Goal: Transaction & Acquisition: Purchase product/service

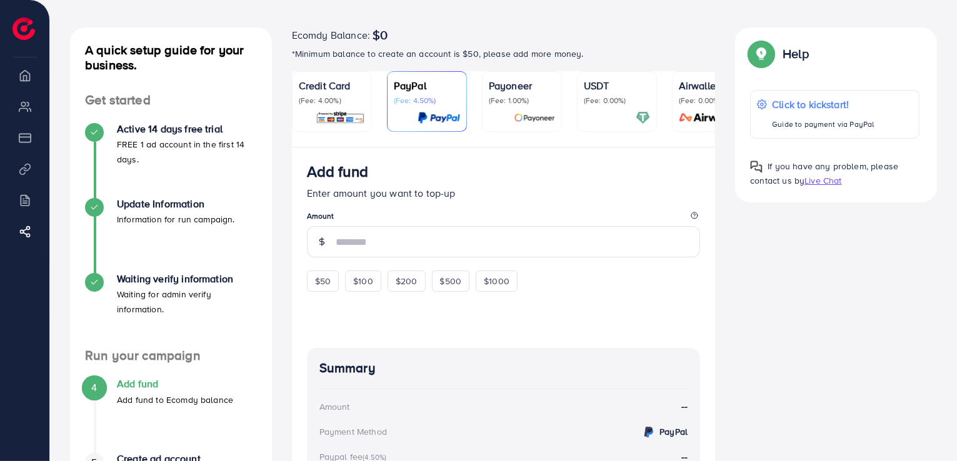
scroll to position [0, 36]
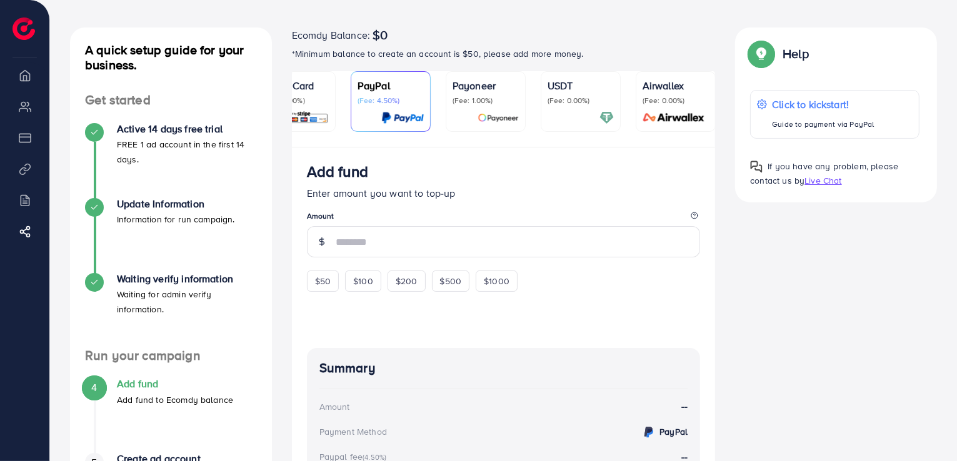
click at [581, 107] on div "USDT (Fee: 0.00%)" at bounding box center [581, 101] width 66 height 47
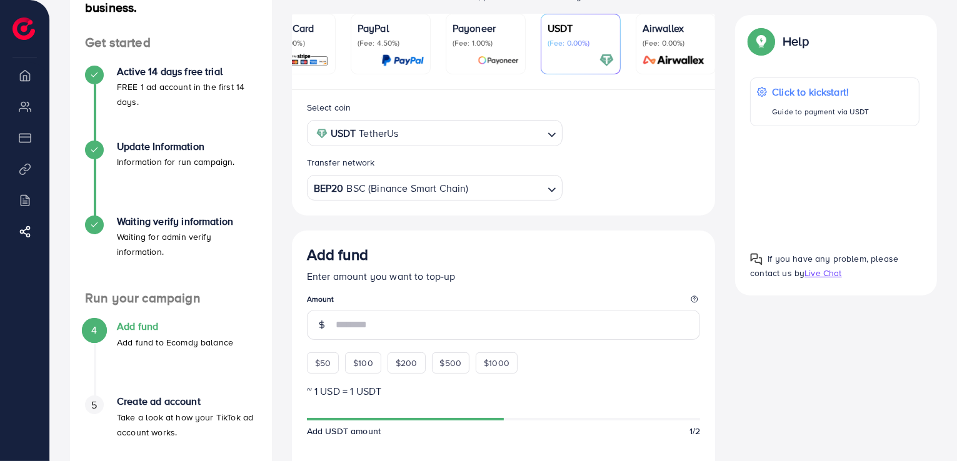
scroll to position [108, 0]
click at [321, 363] on span "$50" at bounding box center [323, 363] width 16 height 13
type input "**"
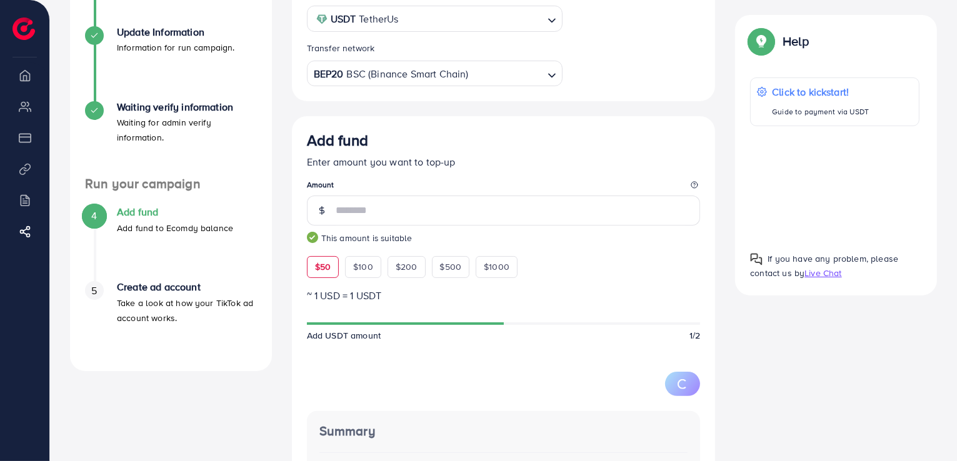
scroll to position [231, 0]
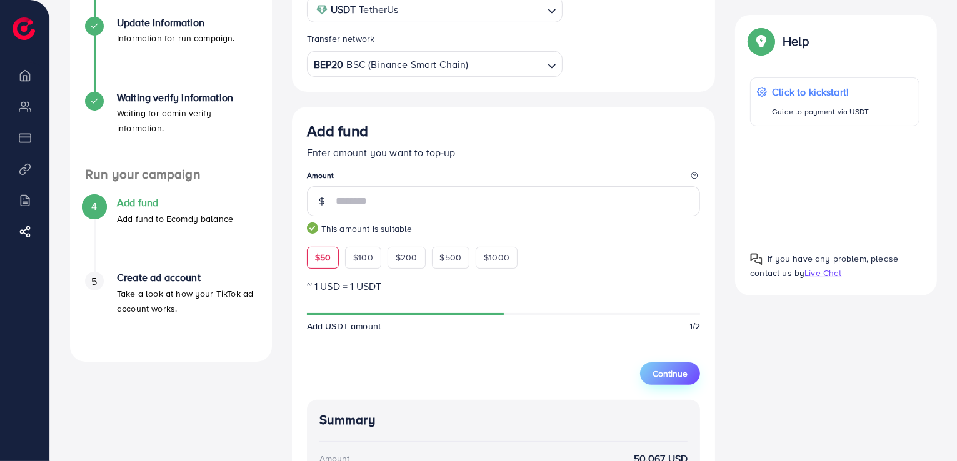
click at [676, 372] on span "Continue" at bounding box center [670, 374] width 35 height 13
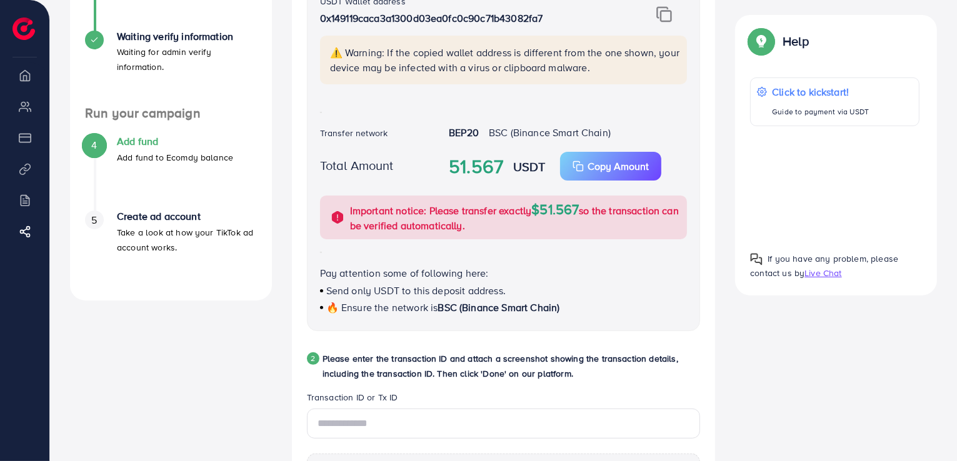
scroll to position [295, 0]
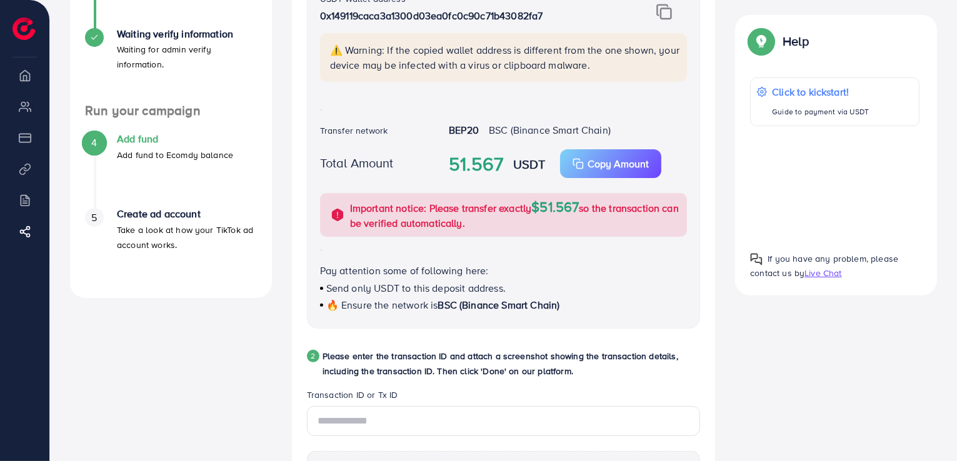
click at [505, 303] on span "BSC (Binance Smart Chain)" at bounding box center [499, 305] width 122 height 14
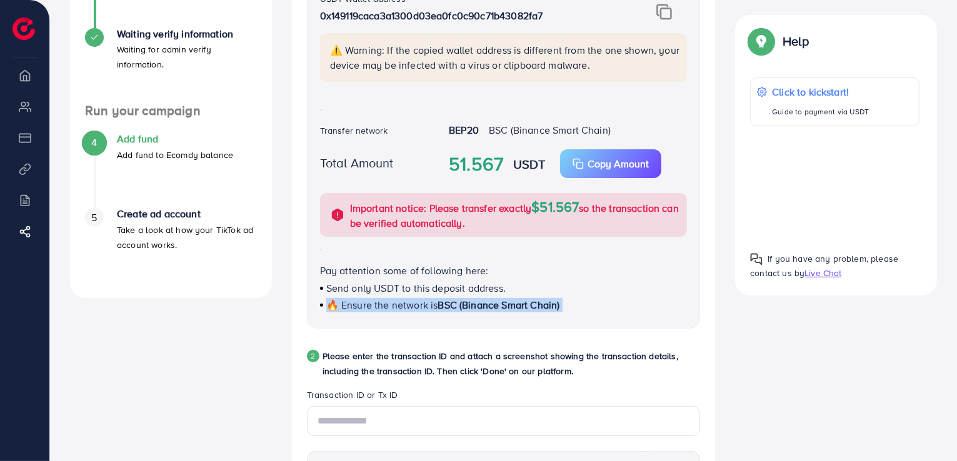
click at [505, 303] on span "BSC (Binance Smart Chain)" at bounding box center [499, 305] width 122 height 14
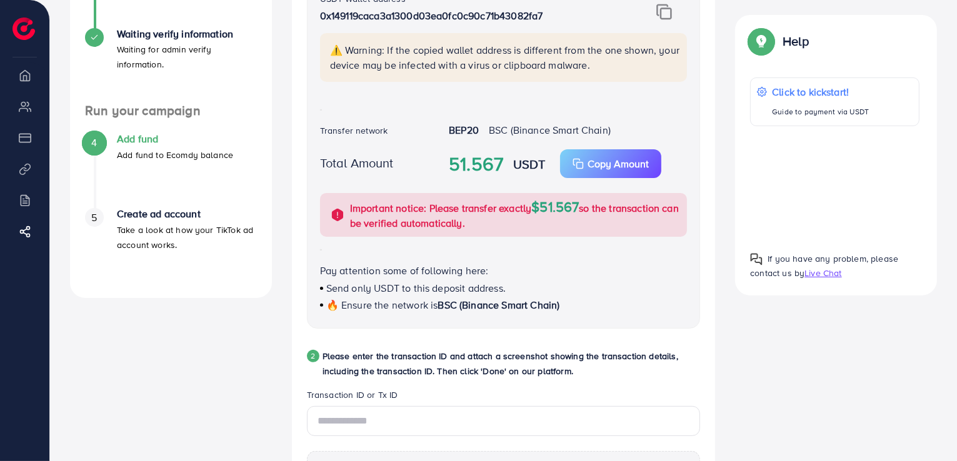
click at [448, 290] on p "Send only USDT to this deposit address." at bounding box center [504, 288] width 368 height 15
click at [402, 271] on p "Pay attention some of following here:" at bounding box center [504, 270] width 368 height 15
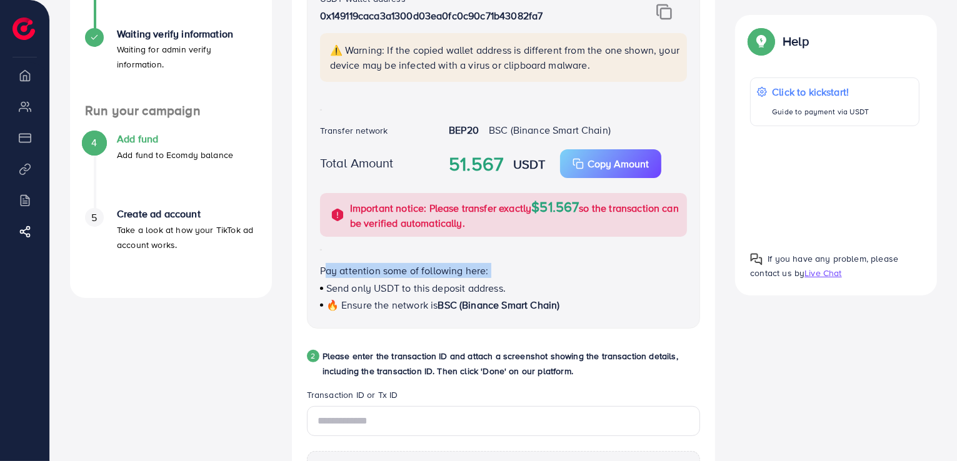
click at [402, 271] on p "Pay attention some of following here:" at bounding box center [504, 270] width 368 height 15
click at [637, 248] on div "USDT Wallet address 0x149119caca3a1300d03ea0fc0c90c71b43082fa7 ⚠️ Warning: If t…" at bounding box center [504, 153] width 394 height 351
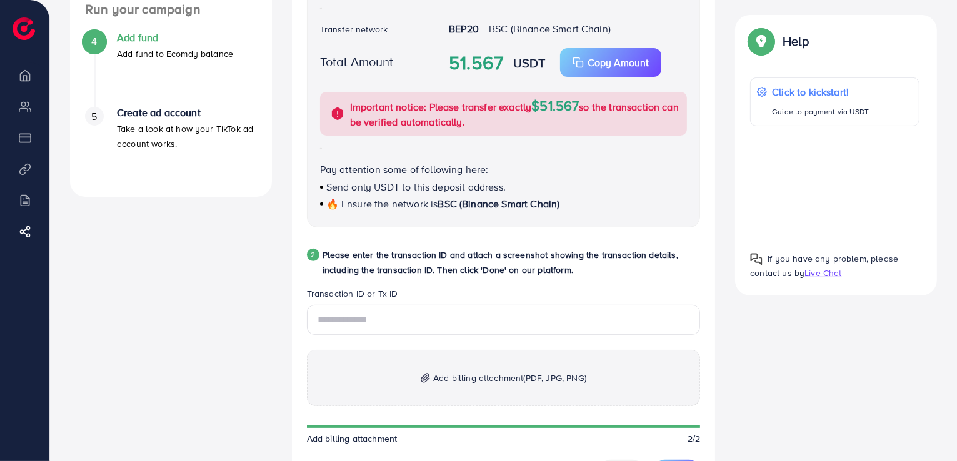
scroll to position [405, 0]
